Goal: Task Accomplishment & Management: Use online tool/utility

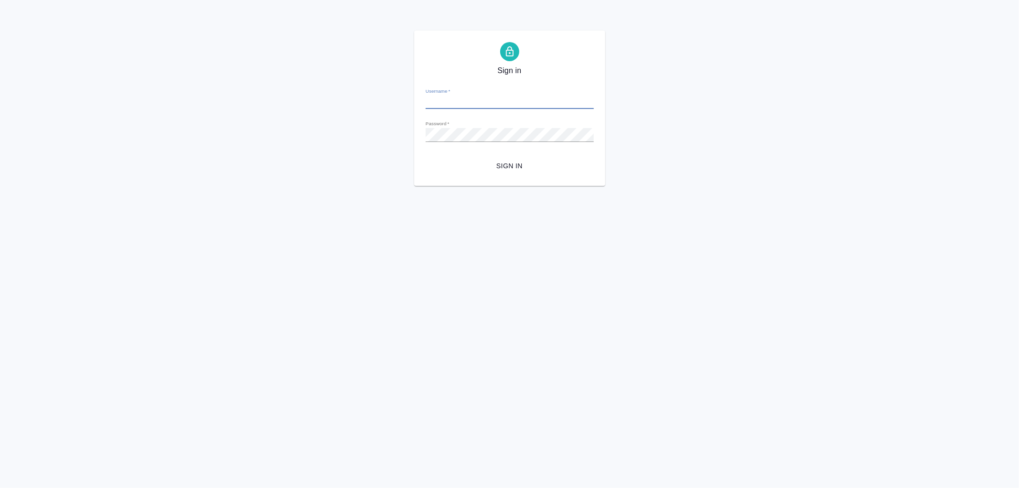
type input "v.aleksandrova@awatera.com"
click at [504, 164] on span "Sign in" at bounding box center [509, 166] width 153 height 12
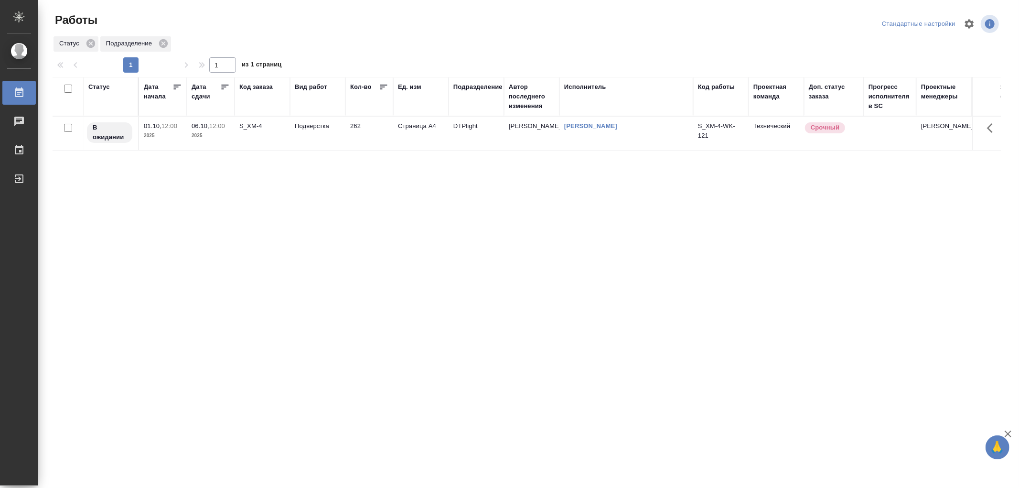
click at [173, 137] on p "2025" at bounding box center [163, 136] width 38 height 10
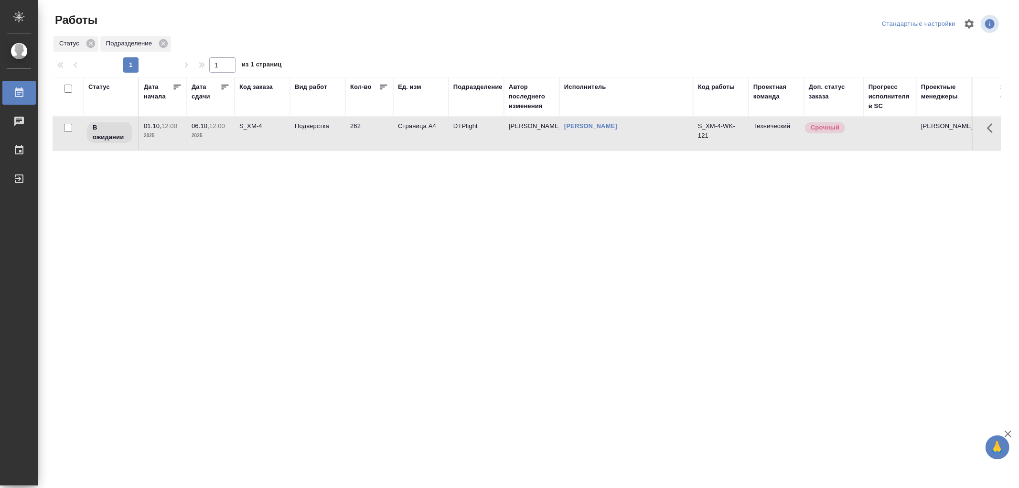
click at [173, 137] on p "2025" at bounding box center [163, 136] width 38 height 10
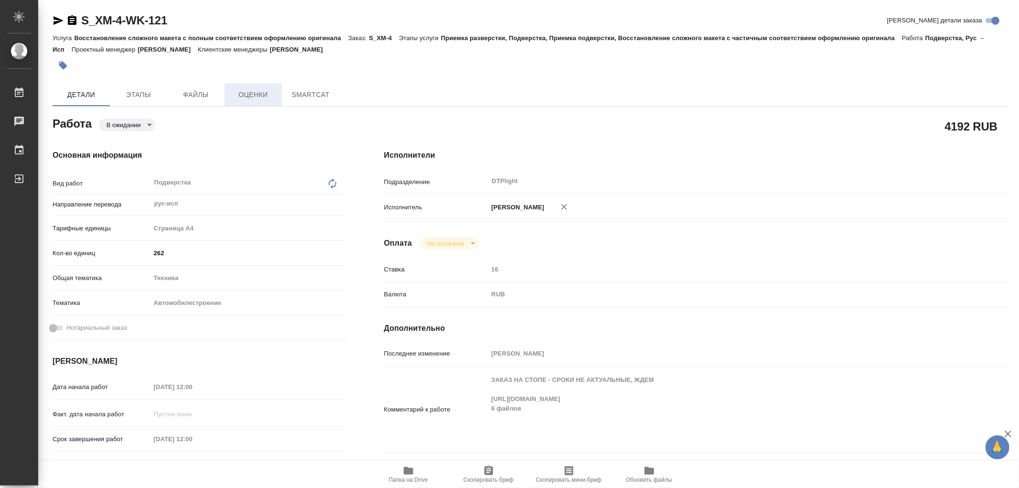
type textarea "x"
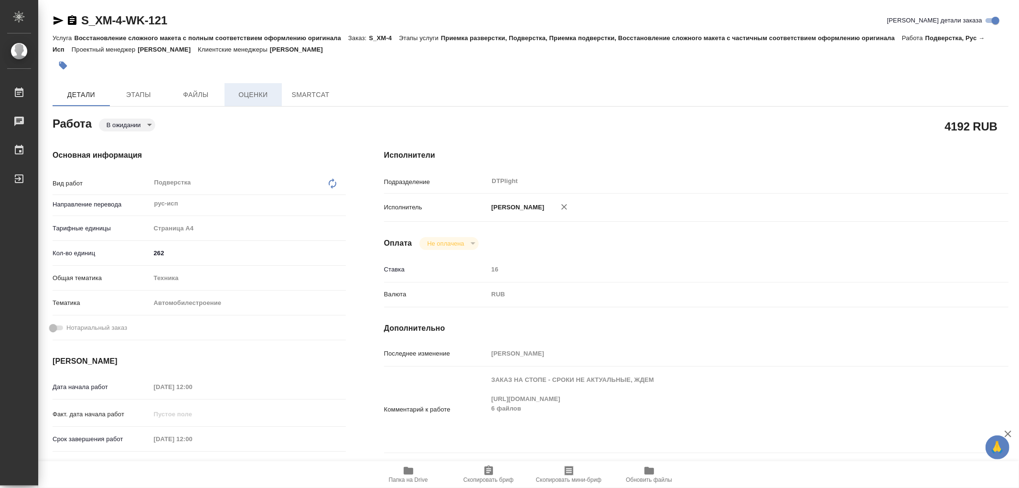
type textarea "x"
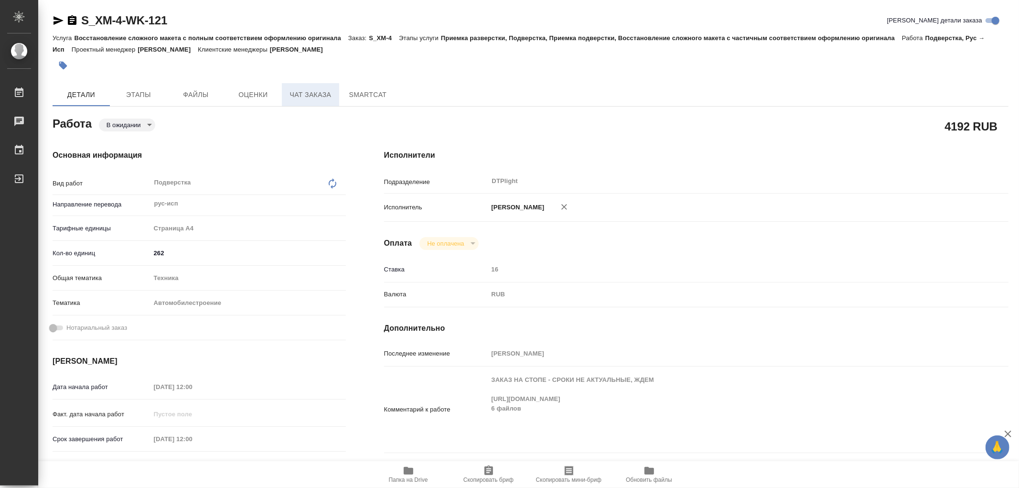
click at [304, 92] on span "Чат заказа" at bounding box center [311, 95] width 46 height 12
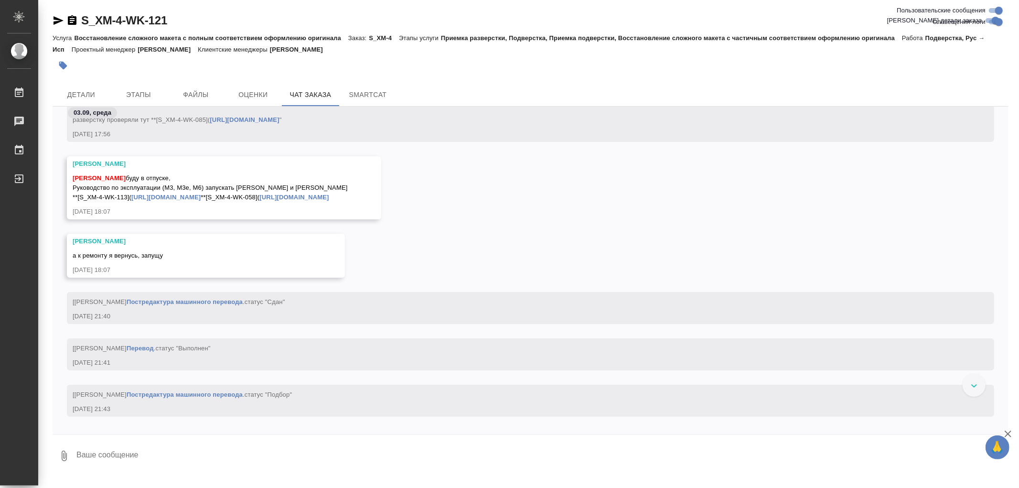
scroll to position [74494, 0]
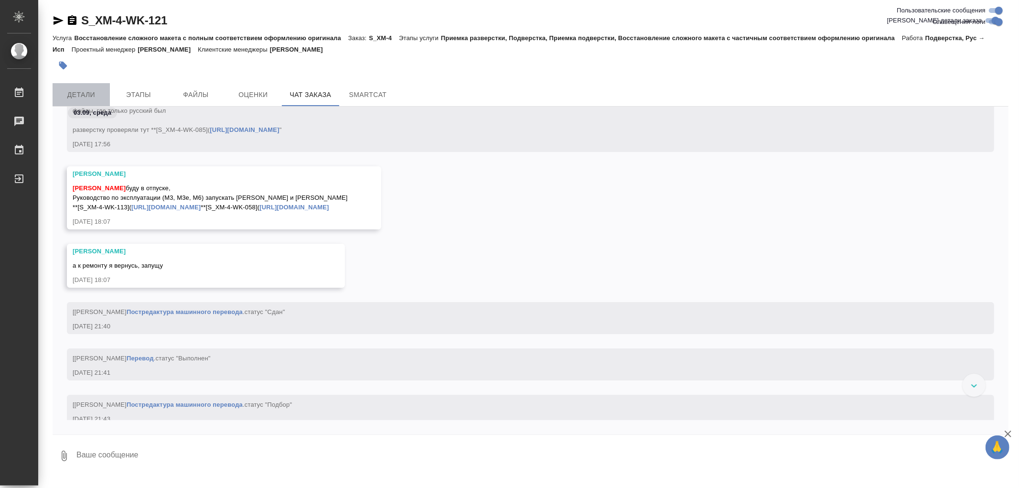
click at [69, 96] on span "Детали" at bounding box center [81, 95] width 46 height 12
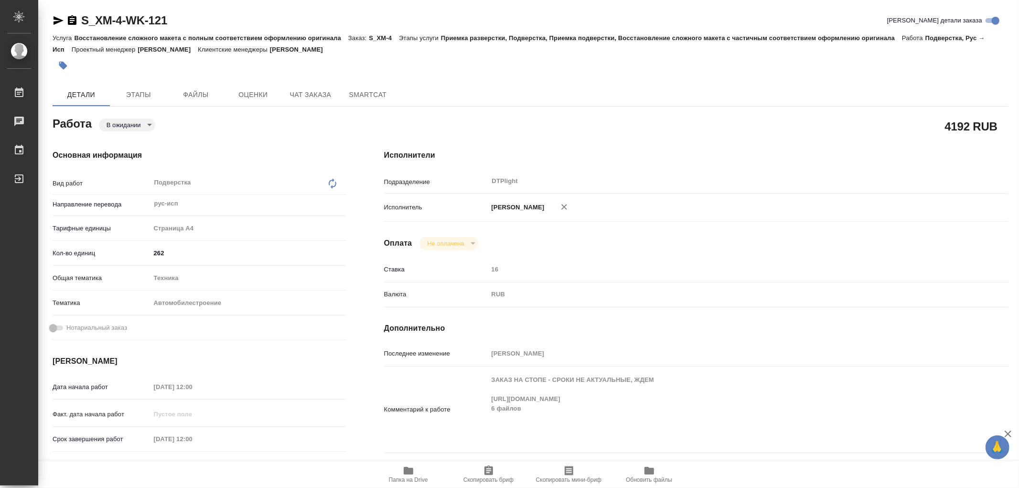
type textarea "x"
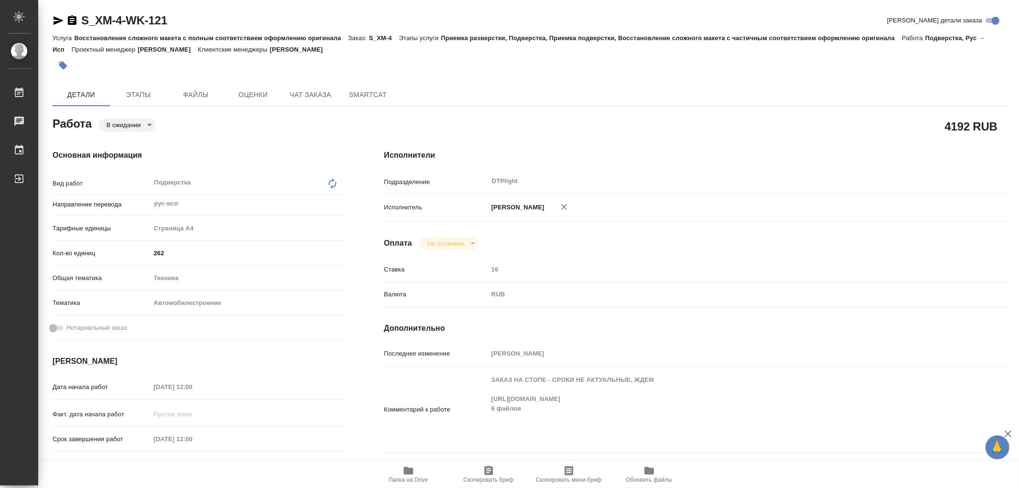
type textarea "x"
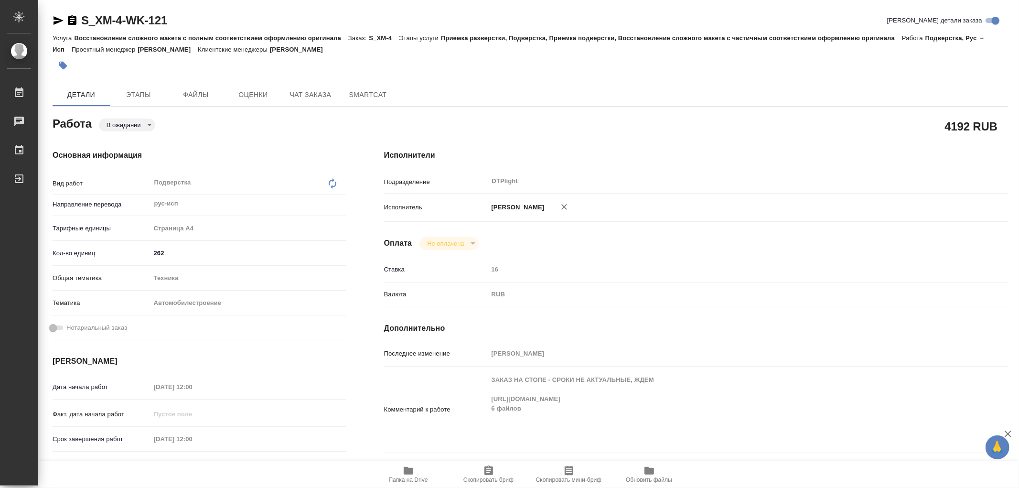
type textarea "x"
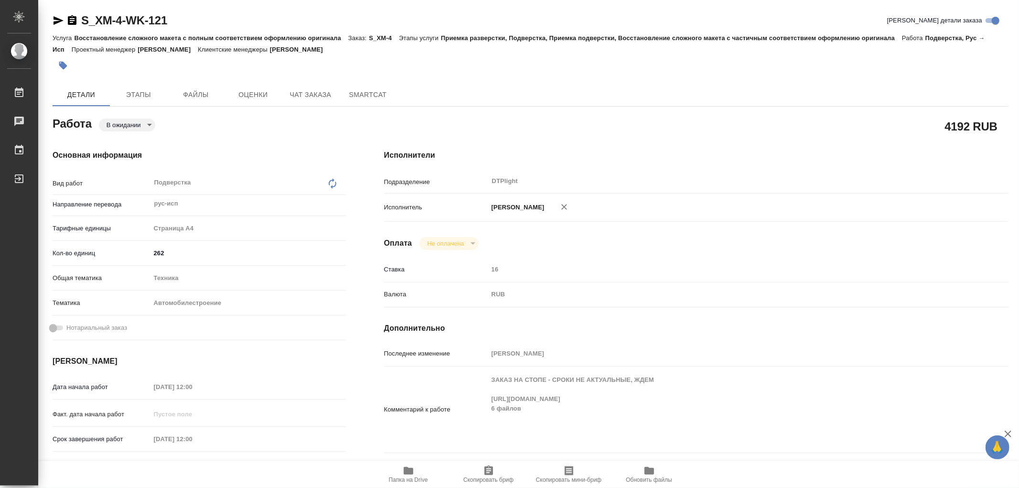
type textarea "x"
